Goal: Transaction & Acquisition: Book appointment/travel/reservation

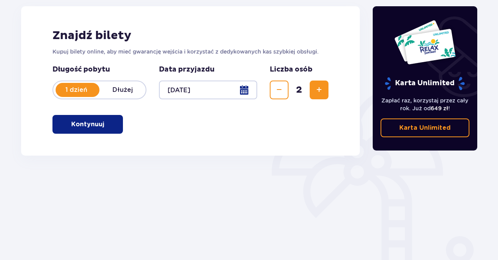
scroll to position [117, 0]
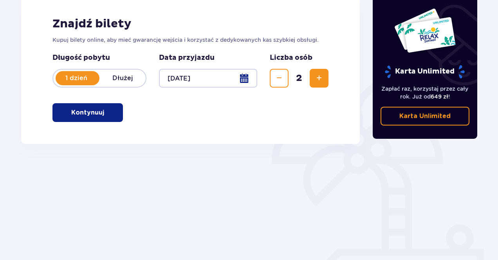
click at [96, 116] on p "Kontynuuj" at bounding box center [87, 112] width 33 height 9
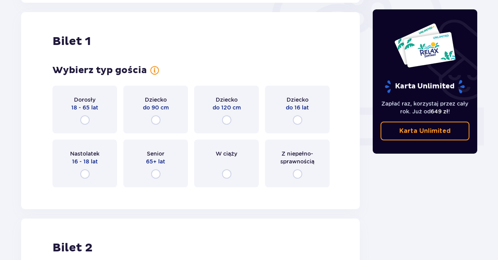
scroll to position [262, 0]
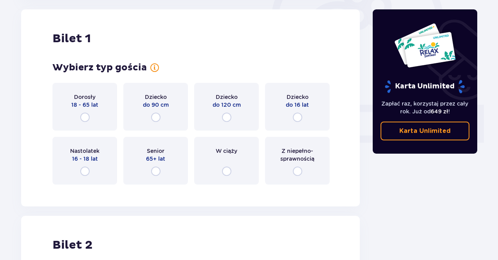
click at [86, 117] on input "radio" at bounding box center [84, 117] width 9 height 9
radio input "true"
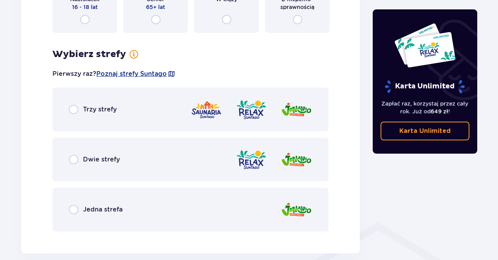
scroll to position [453, 0]
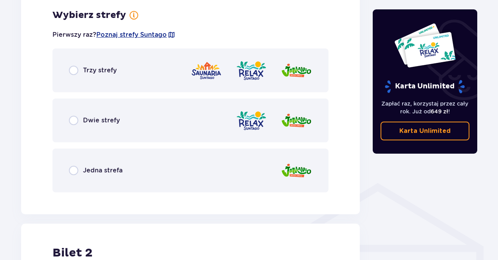
click at [73, 72] on input "radio" at bounding box center [73, 70] width 9 height 9
radio input "true"
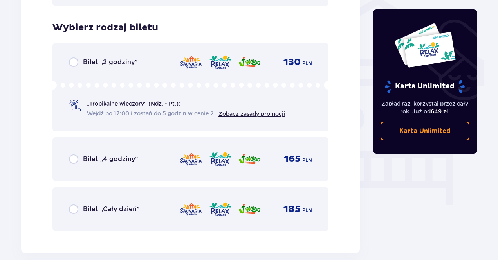
scroll to position [651, 0]
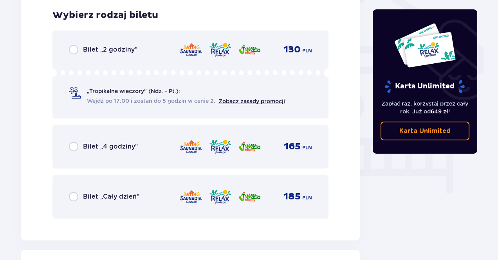
click at [76, 197] on input "radio" at bounding box center [73, 196] width 9 height 9
radio input "true"
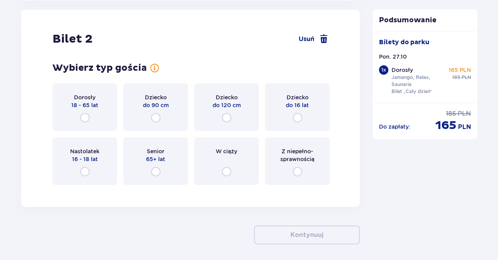
scroll to position [892, 0]
click at [85, 119] on input "radio" at bounding box center [84, 117] width 9 height 9
radio input "true"
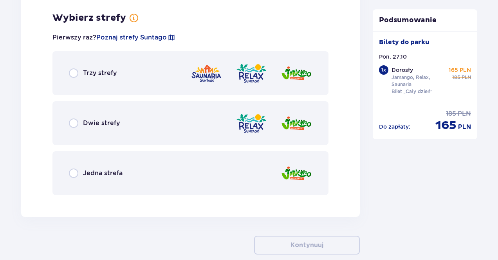
scroll to position [1083, 0]
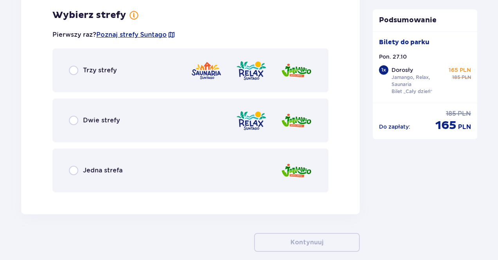
click at [76, 72] on input "radio" at bounding box center [73, 70] width 9 height 9
radio input "true"
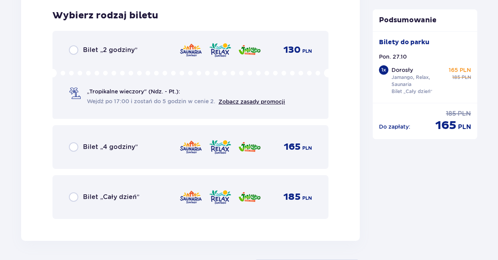
scroll to position [1282, 0]
click at [75, 198] on input "radio" at bounding box center [73, 196] width 9 height 9
radio input "true"
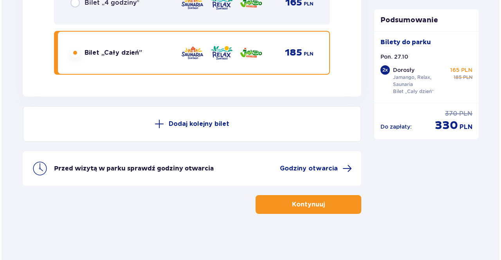
scroll to position [1427, 0]
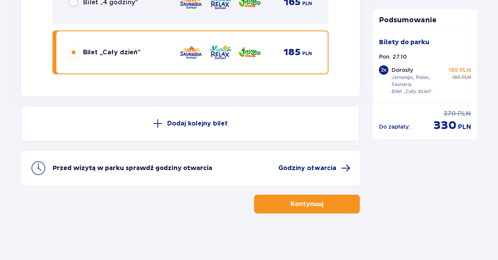
click at [313, 169] on span "Godziny otwarcia" at bounding box center [307, 168] width 58 height 9
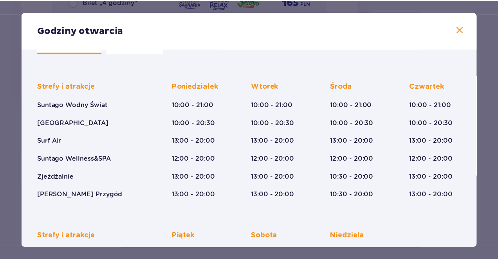
scroll to position [36, 0]
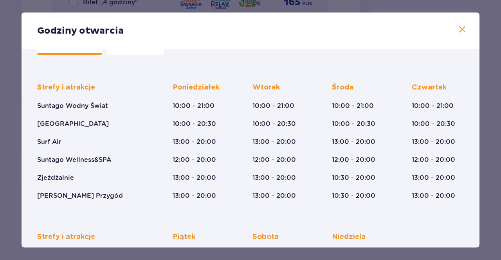
drag, startPoint x: 458, startPoint y: 27, endPoint x: 478, endPoint y: 79, distance: 55.6
click at [458, 27] on span at bounding box center [462, 29] width 9 height 9
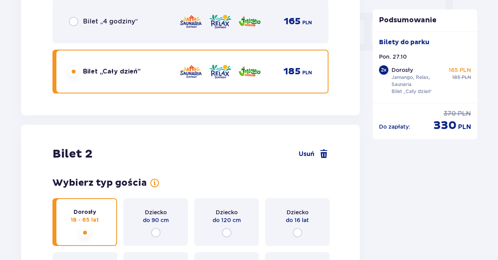
scroll to position [644, 0]
